Goal: Transaction & Acquisition: Book appointment/travel/reservation

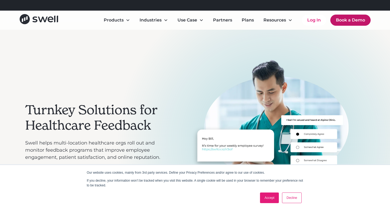
click at [342, 21] on link "Book a Demo" at bounding box center [350, 20] width 40 height 11
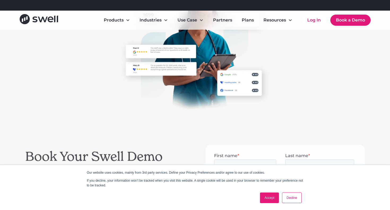
scroll to position [52, 0]
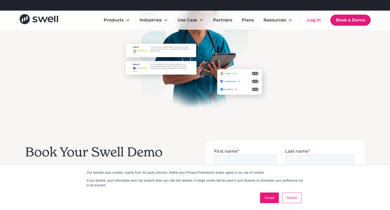
click at [264, 202] on link "Accept" at bounding box center [269, 198] width 19 height 11
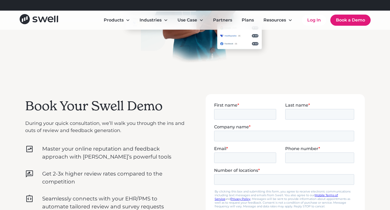
scroll to position [100, 0]
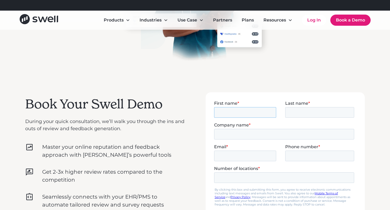
click at [236, 115] on input "First name *" at bounding box center [245, 112] width 62 height 11
type input "[PERSON_NAME]"
click at [244, 116] on input "[PERSON_NAME]" at bounding box center [245, 112] width 62 height 11
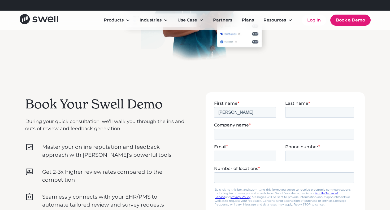
click at [244, 179] on input "Number of locations *" at bounding box center [284, 177] width 140 height 11
type input "2"
click at [233, 112] on input "[PERSON_NAME]" at bounding box center [245, 112] width 62 height 11
click at [238, 112] on input "[PERSON_NAME]" at bounding box center [245, 112] width 62 height 11
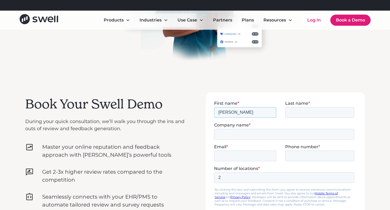
click at [238, 112] on input "[PERSON_NAME]" at bounding box center [245, 112] width 62 height 11
type input "[PERSON_NAME]"
type input "Peak Dental Arts"
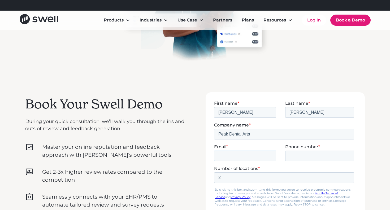
click at [232, 159] on input "Email *" at bounding box center [245, 155] width 62 height 11
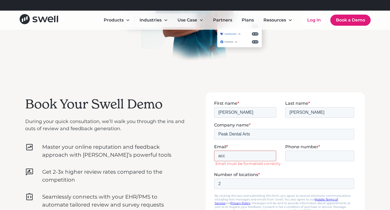
type input "[EMAIL_ADDRESS][DOMAIN_NAME]"
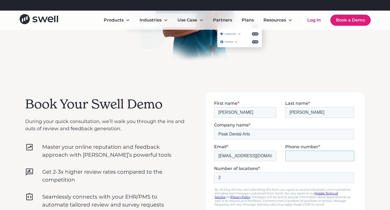
click at [306, 151] on input "Phone number *" at bounding box center [319, 155] width 69 height 11
type input "17782322821"
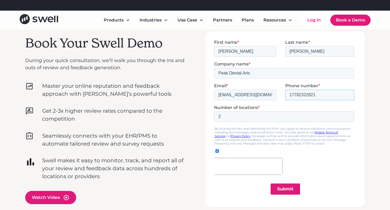
scroll to position [161, 0]
click at [283, 188] on input "Submit" at bounding box center [285, 188] width 29 height 11
